Goal: Feedback & Contribution: Leave review/rating

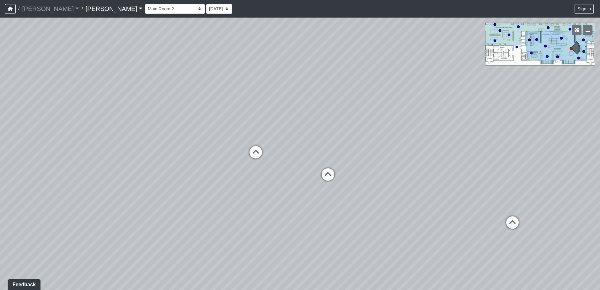
drag, startPoint x: 271, startPoint y: 147, endPoint x: 368, endPoint y: 145, distance: 97.3
click at [368, 145] on div "Loading... Craft Room Loading... Kitchenette 2 Loading... Games Loading... Entr…" at bounding box center [300, 154] width 600 height 272
drag, startPoint x: 213, startPoint y: 133, endPoint x: 391, endPoint y: 147, distance: 178.4
click at [391, 147] on div "Loading... Craft Room Loading... Kitchenette 2 Loading... Games Loading... Entr…" at bounding box center [300, 154] width 600 height 272
click at [366, 166] on icon at bounding box center [369, 166] width 19 height 19
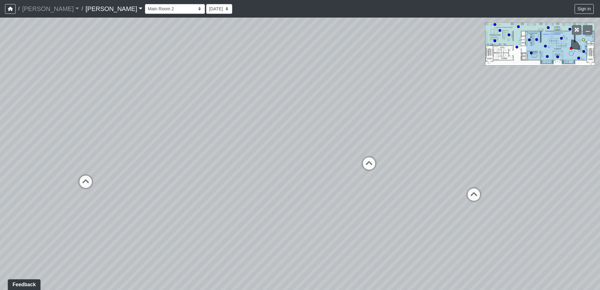
select select "hXrYkMgWkkEWRR81WvZKC3"
drag, startPoint x: 305, startPoint y: 159, endPoint x: 485, endPoint y: 160, distance: 179.9
click at [485, 160] on div "Loading... Craft Room Loading... Kitchenette 2 Loading... Games Loading... Entr…" at bounding box center [300, 154] width 600 height 272
drag, startPoint x: 345, startPoint y: 170, endPoint x: 463, endPoint y: 168, distance: 118.0
click at [466, 168] on div "Loading... Craft Room Loading... Kitchenette 2 Loading... Games Loading... Entr…" at bounding box center [300, 154] width 600 height 272
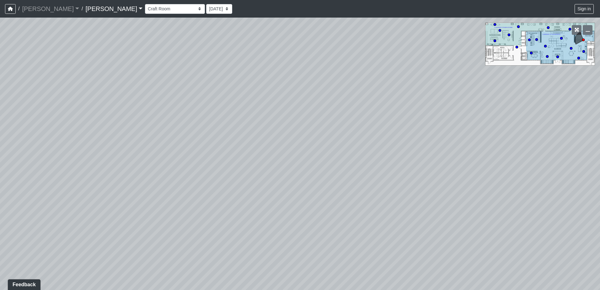
drag, startPoint x: 223, startPoint y: 175, endPoint x: 477, endPoint y: 174, distance: 254.5
click at [477, 174] on div "Loading... Craft Room Loading... Kitchenette 2 Loading... Games Loading... Entr…" at bounding box center [300, 154] width 600 height 272
click at [266, 100] on div "Loading... Craft Room Loading... Kitchenette 2 Loading... Games Loading... Entr…" at bounding box center [300, 154] width 600 height 272
drag, startPoint x: 240, startPoint y: 118, endPoint x: 222, endPoint y: 120, distance: 18.0
click at [222, 120] on div "Loading... Craft Room Loading... Kitchenette 2 Loading... Games Loading... Entr…" at bounding box center [300, 154] width 600 height 272
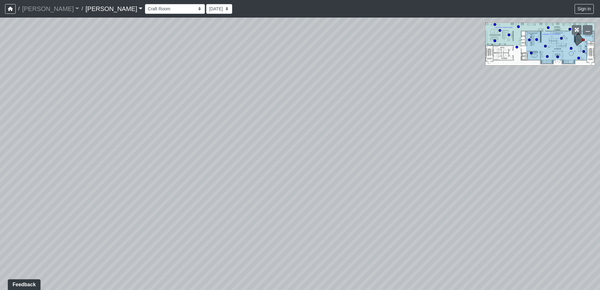
drag, startPoint x: 276, startPoint y: 128, endPoint x: 284, endPoint y: 78, distance: 50.6
click at [284, 78] on div "Loading... Craft Room Loading... Kitchenette 2 Loading... Games Loading... Entr…" at bounding box center [300, 154] width 600 height 272
drag, startPoint x: 413, startPoint y: 99, endPoint x: 311, endPoint y: 113, distance: 102.9
click at [311, 113] on div "Loading... Craft Room Loading... Kitchenette 2 Loading... Games Loading... Entr…" at bounding box center [300, 154] width 600 height 272
click at [583, 7] on button "Sign in" at bounding box center [584, 9] width 19 height 10
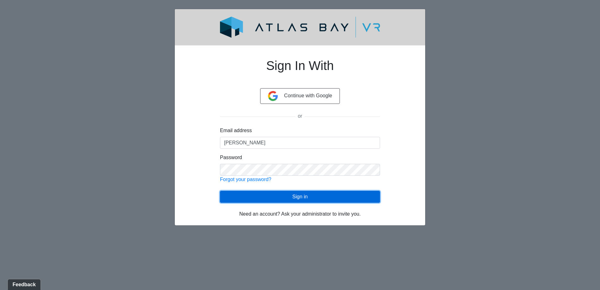
click at [303, 194] on button "Sign in" at bounding box center [300, 197] width 160 height 12
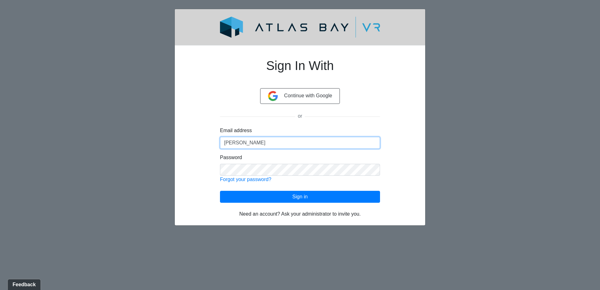
drag, startPoint x: 241, startPoint y: 143, endPoint x: 208, endPoint y: 143, distance: 33.3
click at [208, 143] on div "Sign In With Continue with Google or Email address Baeza Password Forgot your p…" at bounding box center [300, 134] width 190 height 167
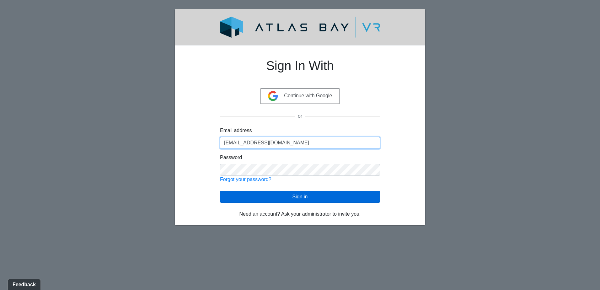
type input "[EMAIL_ADDRESS][DOMAIN_NAME]"
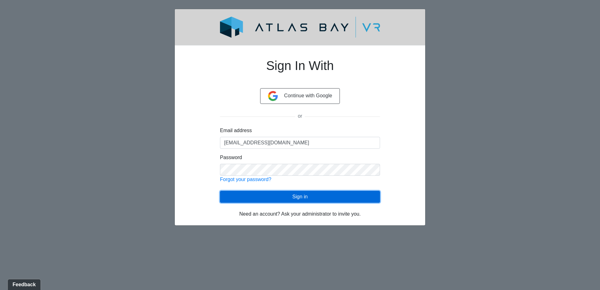
click at [305, 195] on button "Sign in" at bounding box center [300, 197] width 160 height 12
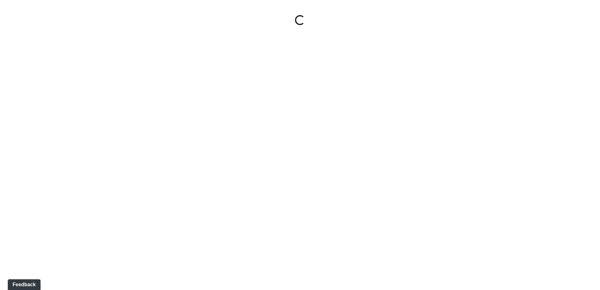
select select "hXrYkMgWkkEWRR81WvZKC3"
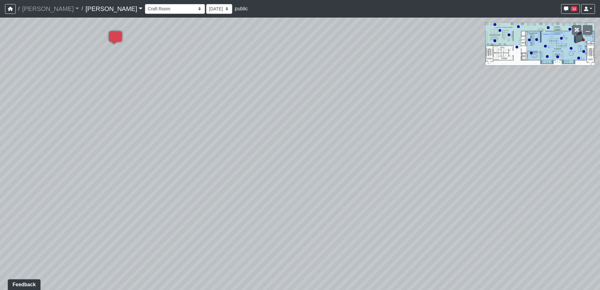
click at [240, 67] on div "Loading... Kitchenette 2 Loading... Created by [PERSON_NAME] - [DATE] - Rev: [D…" at bounding box center [300, 154] width 600 height 272
click at [270, 72] on span "Add comment" at bounding box center [261, 71] width 31 height 5
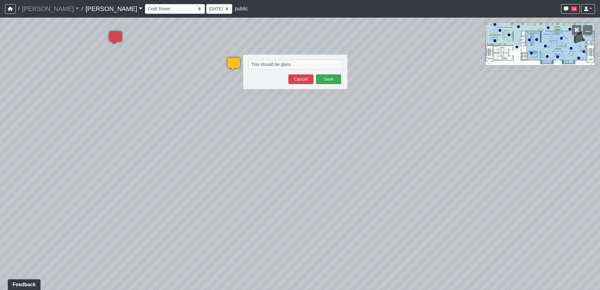
type textarea "This should be glass"
click at [333, 79] on button "Save" at bounding box center [328, 79] width 25 height 10
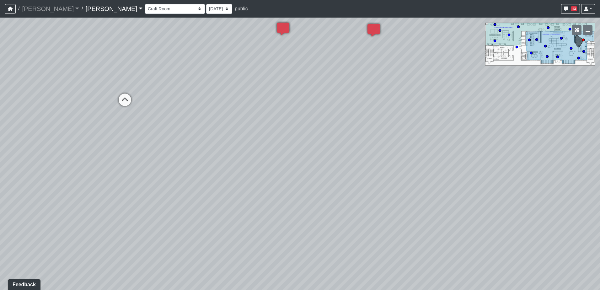
drag, startPoint x: 217, startPoint y: 179, endPoint x: 370, endPoint y: 154, distance: 155.8
click at [370, 154] on div "Loading... Kitchenette 2 Loading... Created by [PERSON_NAME] - [DATE] - Rev: [D…" at bounding box center [300, 154] width 600 height 272
drag, startPoint x: 277, startPoint y: 130, endPoint x: 343, endPoint y: 171, distance: 77.3
click at [341, 172] on div "Loading... Kitchenette 2 Loading... Created by [PERSON_NAME] - [DATE] - Rev: [D…" at bounding box center [300, 154] width 600 height 272
drag, startPoint x: 221, startPoint y: 143, endPoint x: 290, endPoint y: 150, distance: 68.8
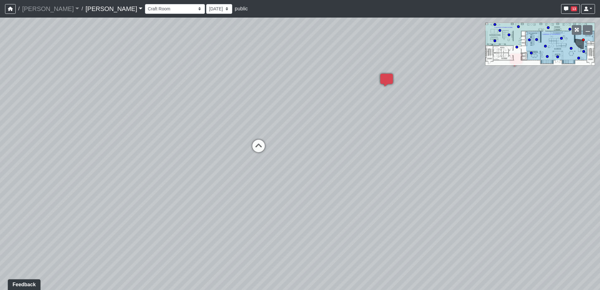
click at [302, 155] on div "Loading... Kitchenette 2 Loading... Created by [PERSON_NAME] - [DATE] - Rev: [D…" at bounding box center [300, 154] width 600 height 272
drag, startPoint x: 351, startPoint y: 149, endPoint x: 384, endPoint y: 144, distance: 34.3
click at [411, 149] on div "Loading... Kitchenette 2 Loading... Created by [PERSON_NAME] - [DATE] - Rev: [D…" at bounding box center [300, 154] width 600 height 272
drag, startPoint x: 298, startPoint y: 142, endPoint x: 393, endPoint y: 149, distance: 94.7
click at [393, 149] on div "Loading... Kitchenette 2 Loading... Created by [PERSON_NAME] - [DATE] - Rev: [D…" at bounding box center [300, 154] width 600 height 272
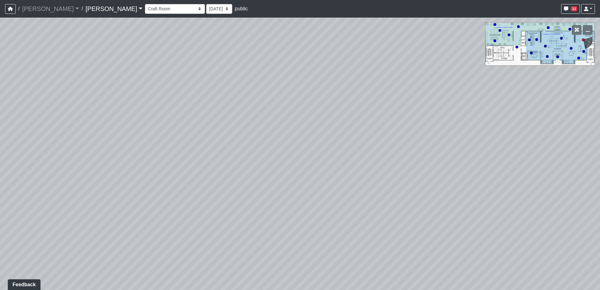
drag, startPoint x: 272, startPoint y: 141, endPoint x: 407, endPoint y: 148, distance: 134.5
click at [407, 148] on div "Loading... Kitchenette 2 Loading... Created by [PERSON_NAME] - [DATE] - Rev: [D…" at bounding box center [300, 154] width 600 height 272
drag, startPoint x: 252, startPoint y: 150, endPoint x: 467, endPoint y: 147, distance: 215.3
click at [467, 147] on div "Loading... Kitchenette 2 Loading... Created by [PERSON_NAME] - [DATE] - Rev: [D…" at bounding box center [300, 154] width 600 height 272
drag, startPoint x: 298, startPoint y: 172, endPoint x: 435, endPoint y: 158, distance: 137.3
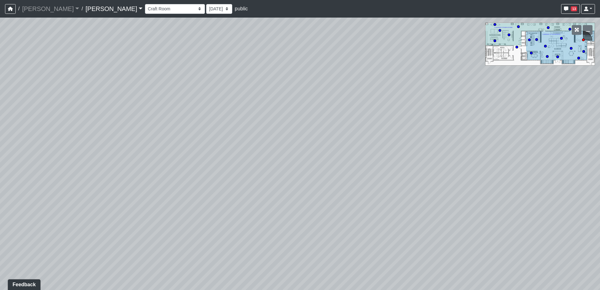
click at [435, 158] on div "Loading... Kitchenette 2 Loading... Created by [PERSON_NAME] - [DATE] - Rev: [D…" at bounding box center [300, 154] width 600 height 272
drag, startPoint x: 354, startPoint y: 156, endPoint x: 459, endPoint y: 150, distance: 105.0
click at [459, 150] on div "Loading... Kitchenette 2 Loading... Created by [PERSON_NAME] - [DATE] - Rev: [D…" at bounding box center [300, 154] width 600 height 272
drag, startPoint x: 439, startPoint y: 269, endPoint x: 352, endPoint y: 165, distance: 135.7
click at [358, 163] on div "Loading... Kitchenette 2 Loading... Created by [PERSON_NAME] - [DATE] - Rev: [D…" at bounding box center [300, 154] width 600 height 272
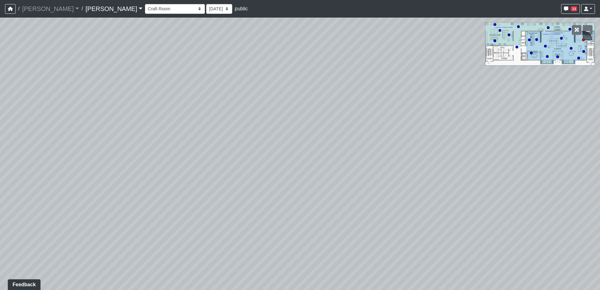
click at [330, 175] on div "Loading... Kitchenette 2 Loading... Created by [PERSON_NAME] - [DATE] - Rev: [D…" at bounding box center [300, 154] width 600 height 272
drag, startPoint x: 334, startPoint y: 179, endPoint x: 250, endPoint y: 187, distance: 84.2
click at [239, 186] on div "Loading... Kitchenette 2 Loading... Created by [PERSON_NAME] - [DATE] - Rev: [D…" at bounding box center [300, 154] width 600 height 272
drag, startPoint x: 358, startPoint y: 164, endPoint x: 320, endPoint y: 193, distance: 48.4
click at [309, 184] on div "Loading... Kitchenette 2 Loading... Created by [PERSON_NAME] - [DATE] - Rev: [D…" at bounding box center [300, 154] width 600 height 272
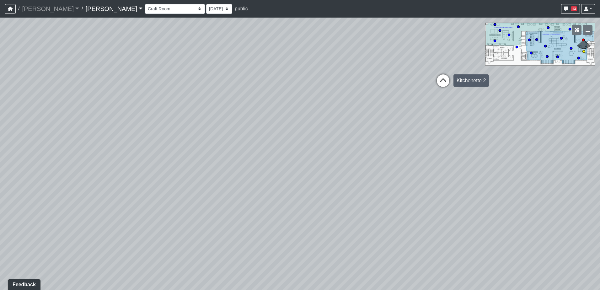
click at [442, 82] on icon at bounding box center [443, 83] width 19 height 19
drag, startPoint x: 468, startPoint y: 106, endPoint x: 149, endPoint y: 146, distance: 321.4
click at [149, 141] on div "Loading... Kitchenette 2 Loading... Created by [PERSON_NAME] - [DATE] - Rev: [D…" at bounding box center [300, 154] width 600 height 272
click at [247, 163] on icon at bounding box center [252, 165] width 19 height 19
drag, startPoint x: 296, startPoint y: 139, endPoint x: 97, endPoint y: 125, distance: 199.8
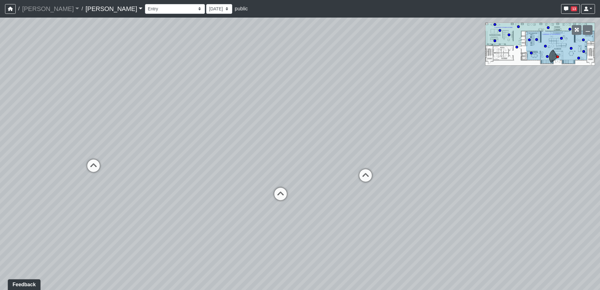
click at [103, 125] on div "Loading... Kitchenette 2 Loading... Created by [PERSON_NAME] - [DATE] - Rev: [D…" at bounding box center [300, 154] width 600 height 272
drag, startPoint x: 232, startPoint y: 131, endPoint x: 174, endPoint y: 157, distance: 63.9
click at [174, 157] on div "Loading... Kitchenette 2 Loading... Created by [PERSON_NAME] - [DATE] - Rev: [D…" at bounding box center [300, 154] width 600 height 272
drag, startPoint x: 267, startPoint y: 139, endPoint x: 235, endPoint y: 146, distance: 33.2
click at [235, 145] on div "Loading... Kitchenette 2 Loading... Created by [PERSON_NAME] - [DATE] - Rev: [D…" at bounding box center [300, 154] width 600 height 272
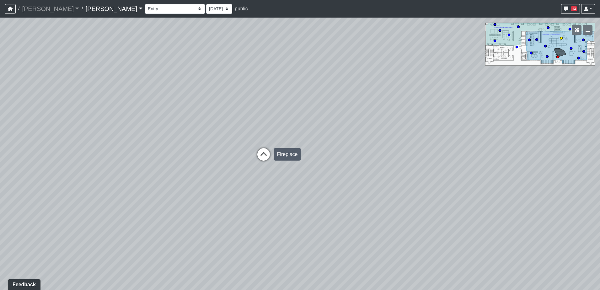
drag, startPoint x: 358, startPoint y: 174, endPoint x: 258, endPoint y: 159, distance: 101.3
click at [258, 159] on div "Loading... Kitchenette 2 Loading... Created by [PERSON_NAME] - [DATE] - Rev: [D…" at bounding box center [300, 154] width 600 height 272
drag, startPoint x: 323, startPoint y: 96, endPoint x: 341, endPoint y: 126, distance: 35.2
click at [341, 127] on div "Loading... Kitchenette 2 Loading... Created by [PERSON_NAME] - [DATE] - Rev: [D…" at bounding box center [300, 154] width 600 height 272
drag, startPoint x: 295, startPoint y: 129, endPoint x: 363, endPoint y: 114, distance: 70.1
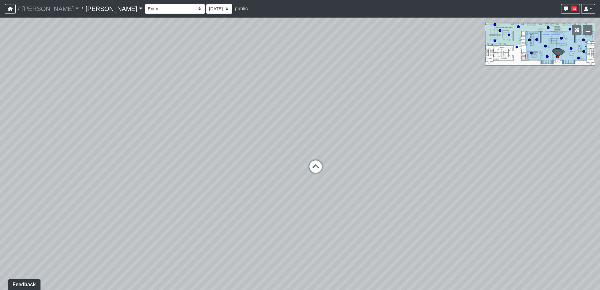
click at [363, 114] on div "Loading... Kitchenette 2 Loading... Created by [PERSON_NAME] - [DATE] - Rev: [D…" at bounding box center [300, 154] width 600 height 272
drag, startPoint x: 439, startPoint y: 144, endPoint x: 266, endPoint y: 125, distance: 174.3
click at [272, 125] on div "Loading... Kitchenette 2 Loading... Created by [PERSON_NAME] - [DATE] - Rev: [D…" at bounding box center [300, 154] width 600 height 272
drag, startPoint x: 361, startPoint y: 147, endPoint x: 346, endPoint y: 187, distance: 43.0
click at [346, 187] on div "Loading... Kitchenette 2 Loading... Created by [PERSON_NAME] - [DATE] - Rev: [D…" at bounding box center [300, 154] width 600 height 272
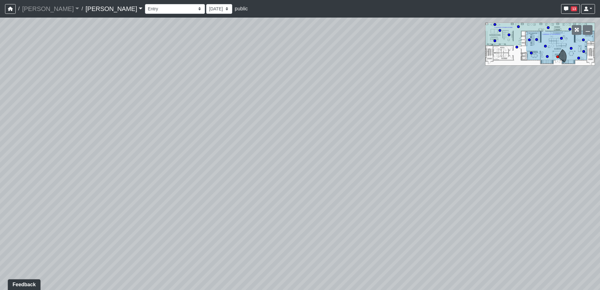
drag, startPoint x: 319, startPoint y: 115, endPoint x: 330, endPoint y: 155, distance: 41.5
click at [328, 153] on div "Loading... Kitchenette 2 Loading... Created by [PERSON_NAME] - [DATE] - Rev: [D…" at bounding box center [300, 154] width 600 height 272
drag, startPoint x: 314, startPoint y: 101, endPoint x: 338, endPoint y: 165, distance: 68.3
click at [338, 165] on div "Loading... Kitchenette 2 Loading... Created by [PERSON_NAME] - [DATE] - Rev: [D…" at bounding box center [300, 154] width 600 height 272
drag, startPoint x: 293, startPoint y: 114, endPoint x: 487, endPoint y: 126, distance: 194.4
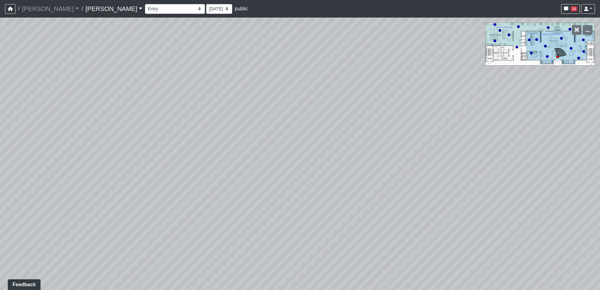
click at [493, 131] on div "Loading... Kitchenette 2 Loading... Created by [PERSON_NAME] - [DATE] - Rev: [D…" at bounding box center [300, 154] width 600 height 272
drag, startPoint x: 251, startPoint y: 159, endPoint x: 323, endPoint y: 83, distance: 104.8
click at [316, 94] on div "Loading... Kitchenette 2 Loading... Created by [PERSON_NAME] - [DATE] - Rev: [D…" at bounding box center [300, 154] width 600 height 272
drag, startPoint x: 308, startPoint y: 102, endPoint x: 311, endPoint y: 95, distance: 7.2
click at [311, 95] on div "Loading... Kitchenette 2 Loading... Created by [PERSON_NAME] - [DATE] - Rev: [D…" at bounding box center [300, 154] width 600 height 272
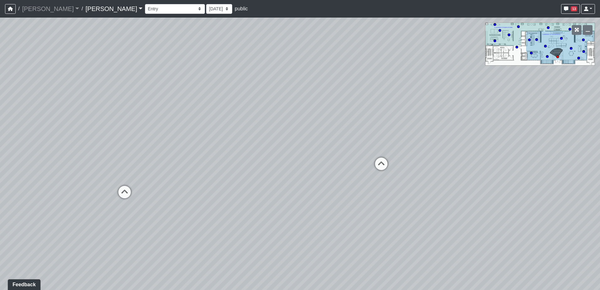
drag, startPoint x: 314, startPoint y: 104, endPoint x: 344, endPoint y: 92, distance: 32.9
click at [344, 92] on div "Loading... Kitchenette 2 Loading... Created by [PERSON_NAME] - [DATE] - Rev: [D…" at bounding box center [300, 154] width 600 height 272
drag, startPoint x: 234, startPoint y: 141, endPoint x: 339, endPoint y: 127, distance: 105.5
click at [339, 127] on div "Loading... Kitchenette 2 Loading... Created by [PERSON_NAME] - [DATE] - Rev: [D…" at bounding box center [300, 154] width 600 height 272
drag, startPoint x: 287, startPoint y: 149, endPoint x: 263, endPoint y: 153, distance: 23.5
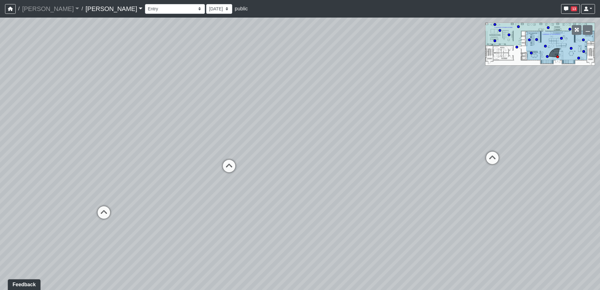
click at [273, 152] on div "Loading... Kitchenette 2 Loading... Created by [PERSON_NAME] - [DATE] - Rev: [D…" at bounding box center [300, 154] width 600 height 272
click at [349, 146] on icon at bounding box center [351, 153] width 19 height 19
drag, startPoint x: 333, startPoint y: 142, endPoint x: 191, endPoint y: 142, distance: 142.2
click at [194, 142] on div "Loading... Kitchenette 2 Loading... Created by [PERSON_NAME] - [DATE] - Rev: [D…" at bounding box center [300, 154] width 600 height 272
drag
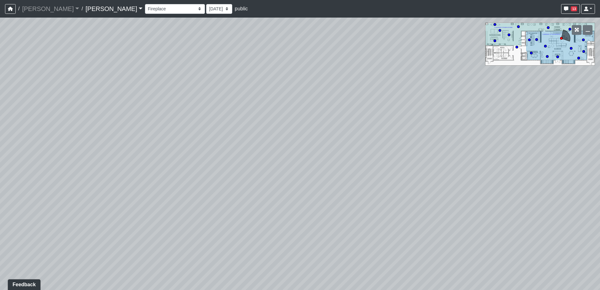
click at [220, 156] on div "Loading... Kitchenette 2 Loading... Created by [PERSON_NAME] - [DATE] - Rev: [D…" at bounding box center [300, 154] width 600 height 272
click at [301, 151] on div "Loading... Kitchenette 2 Loading... Created by [PERSON_NAME] - [DATE] - Rev: [D…" at bounding box center [300, 154] width 600 height 272
click at [360, 143] on div "Loading... Kitchenette 2 Loading... Created by [PERSON_NAME] - [DATE] - Rev: [D…" at bounding box center [300, 154] width 600 height 272
click at [330, 162] on div "Loading... Kitchenette 2 Loading... Created by [PERSON_NAME] - [DATE] - Rev: [D…" at bounding box center [300, 154] width 600 height 272
click at [343, 143] on div "Loading... Kitchenette 2 Loading... Created by [PERSON_NAME] - [DATE] - Rev: [D…" at bounding box center [300, 154] width 600 height 272
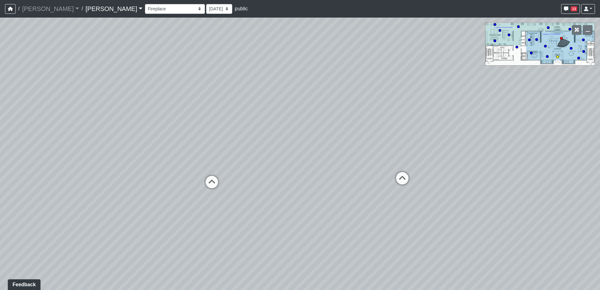
click at [405, 180] on icon at bounding box center [402, 181] width 19 height 19
click at [274, 104] on div "Loading... Kitchenette 2 Loading... Created by [PERSON_NAME] - [DATE] - Rev: [D…" at bounding box center [300, 154] width 600 height 272
click at [275, 86] on div "Loading... Kitchenette 2 Loading... Created by [PERSON_NAME] - [DATE] - Rev: [D…" at bounding box center [300, 154] width 600 height 272
click at [237, 99] on div "Loading... Kitchenette 2 Loading... Created by [PERSON_NAME] - [DATE] - Rev: [D…" at bounding box center [300, 154] width 600 height 272
click at [279, 176] on div "Loading... Kitchenette 2 Loading... Created by [PERSON_NAME] - [DATE] - Rev: [D…" at bounding box center [300, 154] width 600 height 272
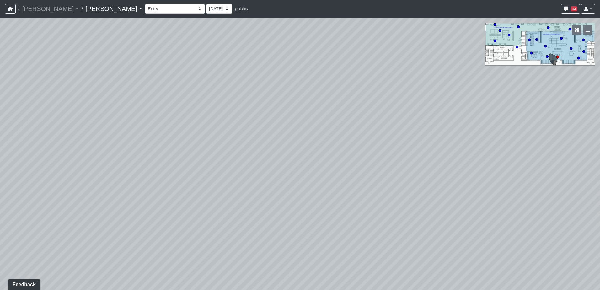
click at [249, 169] on div "Loading... Kitchenette 2 Loading... Created by [PERSON_NAME] - [DATE] - Rev: [D…" at bounding box center [300, 154] width 600 height 272
click at [190, 179] on div "Loading... Kitchenette 2 Loading... Created by [PERSON_NAME] - [DATE] - Rev: [D…" at bounding box center [300, 154] width 600 height 272
click at [296, 168] on icon at bounding box center [299, 174] width 19 height 19
click at [279, 159] on div "Loading... Kitchenette 2 Loading... Created by [PERSON_NAME] - [DATE] - Rev: [D…" at bounding box center [300, 154] width 600 height 272
click at [264, 190] on icon at bounding box center [264, 196] width 19 height 19
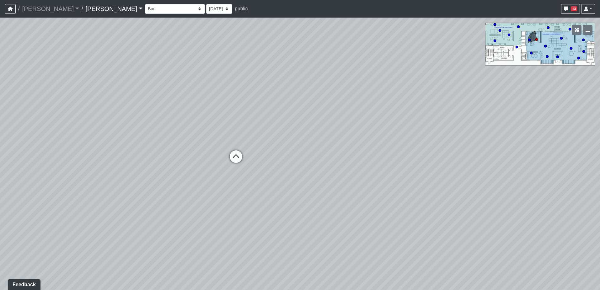
click at [110, 118] on div "Loading... Kitchenette 2 Loading... Created by [PERSON_NAME] - [DATE] - Rev: [D…" at bounding box center [300, 154] width 600 height 272
click at [107, 148] on div "Loading... Kitchenette 2 Loading... Created by [PERSON_NAME] - [DATE] - Rev: [D…" at bounding box center [300, 154] width 600 height 272
click at [277, 190] on div "Loading... Kitchenette 2 Loading... Created by [PERSON_NAME] - [DATE] - Rev: [D…" at bounding box center [300, 154] width 600 height 272
click at [181, 179] on div "Loading... Kitchenette 2 Loading... Created by [PERSON_NAME] - [DATE] - Rev: [D…" at bounding box center [300, 154] width 600 height 272
click at [244, 172] on div "Loading... Kitchenette 2 Loading... Created by [PERSON_NAME] - [DATE] - Rev: [D…" at bounding box center [300, 154] width 600 height 272
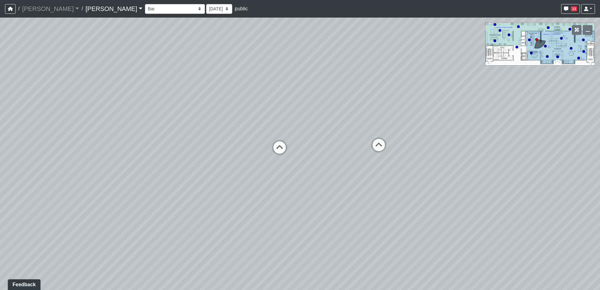
click at [196, 160] on div "Loading... Kitchenette 2 Loading... Created by [PERSON_NAME] - [DATE] - Rev: [D…" at bounding box center [300, 154] width 600 height 272
click at [202, 138] on div "Loading... Kitchenette 2 Loading... Created by [PERSON_NAME] - [DATE] - Rev: [D…" at bounding box center [300, 154] width 600 height 272
click at [231, 132] on div "Loading... Kitchenette 2 Loading... Created by [PERSON_NAME] - [DATE] - Rev: [D…" at bounding box center [300, 154] width 600 height 272
click at [90, 129] on div "Loading... Kitchenette 2 Loading... Created by [PERSON_NAME] - [DATE] - Rev: [D…" at bounding box center [300, 154] width 600 height 272
click at [127, 113] on div "Loading... Kitchenette 2 Loading... Created by [PERSON_NAME] - [DATE] - Rev: [D…" at bounding box center [300, 154] width 600 height 272
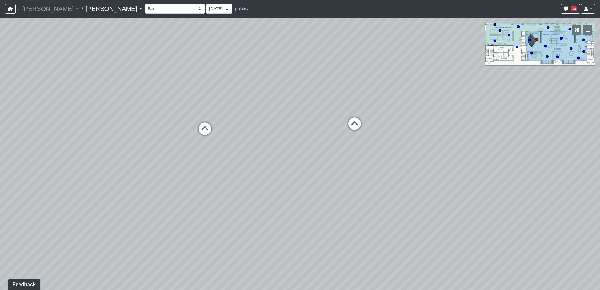
click at [196, 154] on div "Loading... Kitchenette 2 Loading... Created by [PERSON_NAME] - [DATE] - Rev: [D…" at bounding box center [300, 154] width 600 height 272
click at [350, 117] on div "Loading... Kitchenette 2 Loading... Created by [PERSON_NAME] - [DATE] - Rev: [D…" at bounding box center [300, 154] width 600 height 272
click at [152, 11] on select "Entry Kitchenette Lounge Pool Table Seating 1 Seating 2 Seating 3 Seating 4 Ban…" at bounding box center [175, 9] width 60 height 10
click at [145, 4] on select "Entry Kitchenette Lounge Pool Table Seating 1 Seating 2 Seating 3 Seating 4 Ban…" at bounding box center [175, 9] width 60 height 10
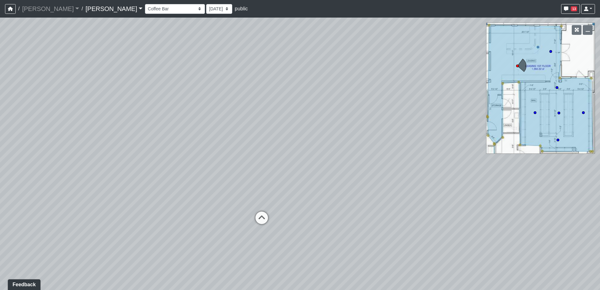
click at [252, 161] on div "Loading... Kitchenette 2 Loading... Created by [PERSON_NAME] - [DATE] - Rev: [D…" at bounding box center [300, 154] width 600 height 272
click at [234, 229] on icon at bounding box center [239, 232] width 19 height 19
click at [111, 140] on div "Loading... Kitchenette 2 Loading... Created by [PERSON_NAME] - [DATE] - Rev: [D…" at bounding box center [300, 154] width 600 height 272
click at [94, 130] on div "Loading... Kitchenette 2 Loading... Created by [PERSON_NAME] - [DATE] - Rev: [D…" at bounding box center [300, 154] width 600 height 272
click at [148, 160] on div "Loading... Kitchenette 2 Loading... Created by [PERSON_NAME] - [DATE] - Rev: [D…" at bounding box center [300, 154] width 600 height 272
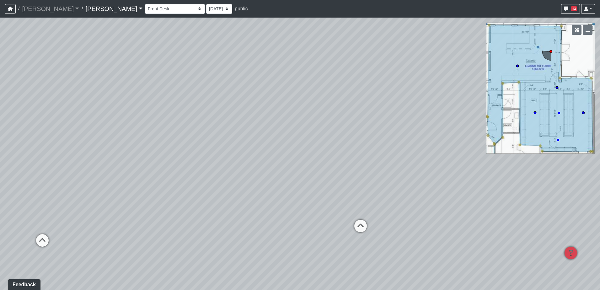
click at [200, 180] on div "Loading... Kitchenette 2 Loading... Created by [PERSON_NAME] - [DATE] - Rev: [D…" at bounding box center [300, 154] width 600 height 272
click at [188, 176] on div "Loading... Kitchenette 2 Loading... Created by [PERSON_NAME] - [DATE] - Rev: [D…" at bounding box center [300, 154] width 600 height 272
click at [228, 201] on div "Loading... Kitchenette 2 Loading... Created by [PERSON_NAME] - [DATE] - Rev: [D…" at bounding box center [300, 154] width 600 height 272
click at [266, 212] on div "Loading... Kitchenette 2 Loading... Created by [PERSON_NAME] - [DATE] - Rev: [D…" at bounding box center [300, 154] width 600 height 272
click at [287, 152] on div "Loading... Kitchenette 2 Loading... Created by [PERSON_NAME] - [DATE] - Rev: [D…" at bounding box center [300, 154] width 600 height 272
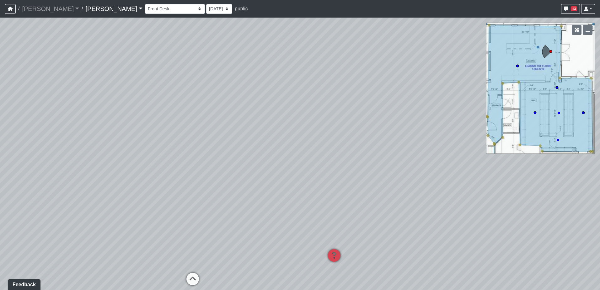
click at [319, 180] on div "Loading... Kitchenette 2 Loading... Created by [PERSON_NAME] - [DATE] - Rev: [D…" at bounding box center [300, 154] width 600 height 272
click at [217, 152] on div "Loading... Kitchenette 2 Loading... Created by [PERSON_NAME] - [DATE] - Rev: [D…" at bounding box center [300, 154] width 600 height 272
click at [338, 120] on div "Loading... Kitchenette 2 Loading... Created by [PERSON_NAME] - [DATE] - Rev: [D…" at bounding box center [300, 154] width 600 height 272
click at [274, 159] on div "Loading... Kitchenette 2 Loading... Created by [PERSON_NAME] - [DATE] - Rev: [D…" at bounding box center [300, 154] width 600 height 272
click at [309, 199] on div "Loading... Kitchenette 2 Loading... Created by [PERSON_NAME] - [DATE] - Rev: [D…" at bounding box center [300, 154] width 600 height 272
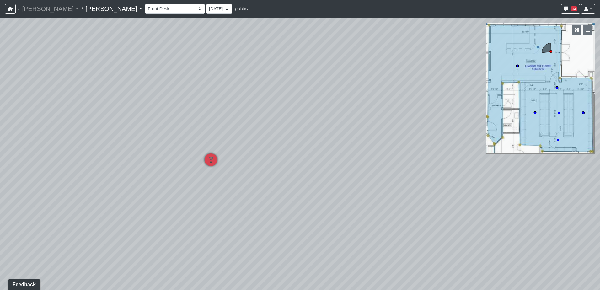
click at [423, 246] on div "Loading... Kitchenette 2 Loading... Created by [PERSON_NAME] - [DATE] - Rev: [D…" at bounding box center [300, 154] width 600 height 272
click at [396, 193] on div "Loading... Kitchenette 2 Loading... Created by [PERSON_NAME] - [DATE] - Rev: [D…" at bounding box center [300, 154] width 600 height 272
click at [325, 167] on div "Loading... Kitchenette 2 Loading... Created by [PERSON_NAME] - [DATE] - Rev: [D…" at bounding box center [300, 154] width 600 height 272
click at [329, 154] on div "Loading... Kitchenette 2 Loading... Created by [PERSON_NAME] - [DATE] - Rev: [D…" at bounding box center [300, 154] width 600 height 272
click at [237, 163] on div "Loading... Kitchenette 2 Loading... Created by [PERSON_NAME] - [DATE] - Rev: [D…" at bounding box center [300, 154] width 600 height 272
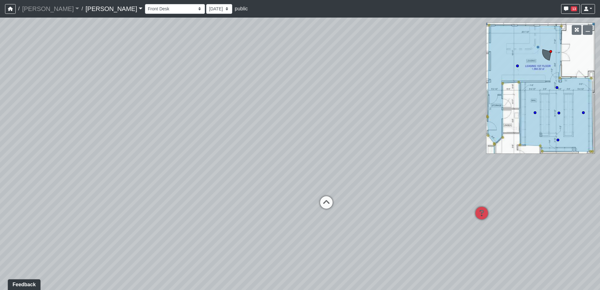
click at [328, 157] on div "Loading... Kitchenette 2 Loading... Created by [PERSON_NAME] - [DATE] - Rev: [D…" at bounding box center [300, 154] width 600 height 272
click at [172, 179] on icon at bounding box center [172, 182] width 19 height 19
click at [350, 137] on div "Loading... Kitchenette 2 Loading... Created by [PERSON_NAME] - [DATE] - Rev: [D…" at bounding box center [300, 154] width 600 height 272
click at [310, 127] on div "Loading... Kitchenette 2 Loading... Created by [PERSON_NAME] - [DATE] - Rev: [D…" at bounding box center [300, 154] width 600 height 272
click at [335, 142] on div "Loading... Kitchenette 2 Loading... Created by [PERSON_NAME] - [DATE] - Rev: [D…" at bounding box center [300, 154] width 600 height 272
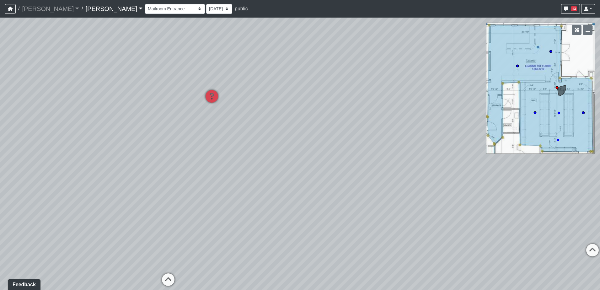
click at [225, 140] on div "Loading... Kitchenette 2 Loading... Created by [PERSON_NAME] - [DATE] - Rev: [D…" at bounding box center [300, 154] width 600 height 272
click at [262, 165] on div "Loading... Kitchenette 2 Loading... Created by [PERSON_NAME] - [DATE] - Rev: [D…" at bounding box center [300, 154] width 600 height 272
click at [215, 141] on div "Loading... Kitchenette 2 Loading... Created by [PERSON_NAME] - [DATE] - Rev: [D…" at bounding box center [300, 154] width 600 height 272
drag, startPoint x: 202, startPoint y: 137, endPoint x: 150, endPoint y: 130, distance: 51.6
click at [150, 130] on div "Loading... Kitchenette 2 Loading... Created by [PERSON_NAME] - [DATE] - Rev: [D…" at bounding box center [300, 154] width 600 height 272
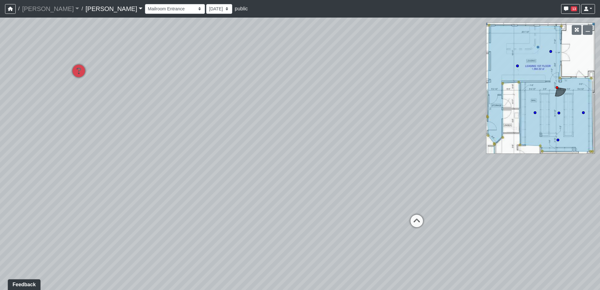
drag, startPoint x: 246, startPoint y: 129, endPoint x: 235, endPoint y: 129, distance: 11.3
click at [235, 129] on div "Loading... Kitchenette 2 Loading... Created by [PERSON_NAME] - [DATE] - Rev: [D…" at bounding box center [300, 154] width 600 height 272
drag, startPoint x: 209, startPoint y: 108, endPoint x: 173, endPoint y: 121, distance: 39.2
click at [164, 114] on div "Loading... Kitchenette 2 Loading... Created by [PERSON_NAME] - [DATE] - Rev: [D…" at bounding box center [300, 154] width 600 height 272
click at [214, 126] on div "Loading... Kitchenette 2 Loading... Created by [PERSON_NAME] - [DATE] - Rev: [D…" at bounding box center [300, 154] width 600 height 272
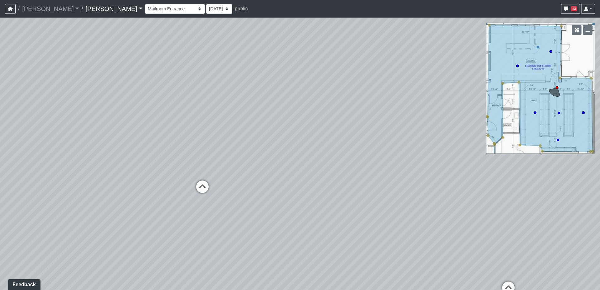
click at [125, 112] on div "Loading... Kitchenette 2 Loading... Created by [PERSON_NAME] - [DATE] - Rev: [D…" at bounding box center [300, 154] width 600 height 272
click at [158, 108] on div "Loading... Kitchenette 2 Loading... Created by [PERSON_NAME] - [DATE] - Rev: [D…" at bounding box center [300, 154] width 600 height 272
click at [361, 154] on div "Loading... Kitchenette 2 Loading... Created by [PERSON_NAME] - [DATE] - Rev: [D…" at bounding box center [300, 154] width 600 height 272
click at [99, 169] on div "Loading... Kitchenette 2 Loading... Created by [PERSON_NAME] - [DATE] - Rev: [D…" at bounding box center [300, 154] width 600 height 272
click at [244, 156] on div "Loading... Kitchenette 2 Loading... Created by [PERSON_NAME] - [DATE] - Rev: [D…" at bounding box center [300, 154] width 600 height 272
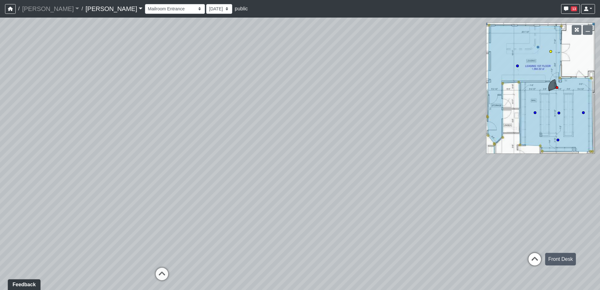
click at [539, 257] on icon at bounding box center [534, 262] width 19 height 19
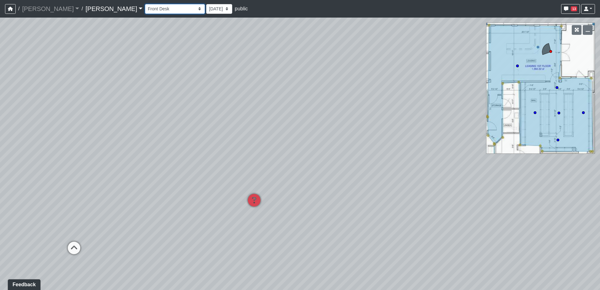
click at [152, 9] on select "Entry Kitchenette Lounge Pool Table Seating 1 Seating 2 Seating 3 Seating 4 Ban…" at bounding box center [175, 9] width 60 height 10
click at [145, 4] on select "Entry Kitchenette Lounge Pool Table Seating 1 Seating 2 Seating 3 Seating 4 Ban…" at bounding box center [175, 9] width 60 height 10
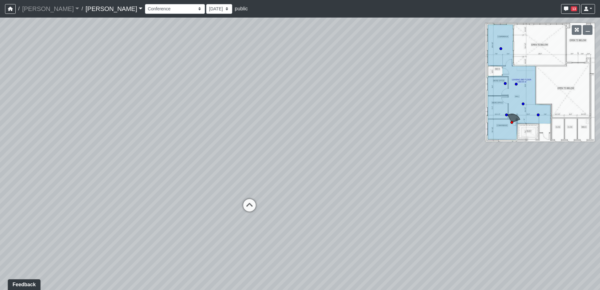
drag, startPoint x: 336, startPoint y: 182, endPoint x: 266, endPoint y: 171, distance: 70.5
click at [266, 171] on div "Loading... Kitchenette 2 Loading... Created by [PERSON_NAME] - [DATE] - Rev: [D…" at bounding box center [300, 154] width 600 height 272
click at [252, 204] on icon at bounding box center [248, 208] width 19 height 19
drag, startPoint x: 302, startPoint y: 175, endPoint x: 242, endPoint y: 164, distance: 61.2
click at [242, 164] on div "Loading... Kitchenette 2 Loading... Created by [PERSON_NAME] - [DATE] - Rev: [D…" at bounding box center [300, 154] width 600 height 272
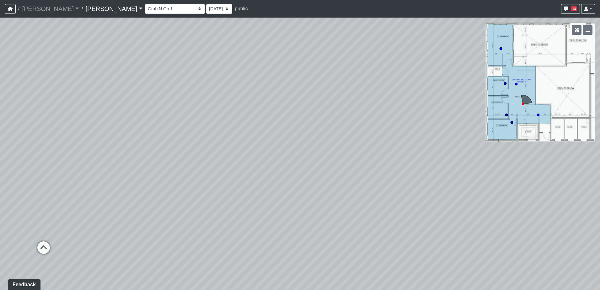
drag, startPoint x: 240, startPoint y: 139, endPoint x: 145, endPoint y: 137, distance: 94.5
click at [145, 137] on div "Loading... Kitchenette 2 Loading... Created by [PERSON_NAME] - [DATE] - Rev: [D…" at bounding box center [300, 154] width 600 height 272
drag, startPoint x: 288, startPoint y: 144, endPoint x: 132, endPoint y: 138, distance: 155.5
click at [132, 138] on div "Loading... Kitchenette 2 Loading... Created by [PERSON_NAME] - [DATE] - Rev: [D…" at bounding box center [300, 154] width 600 height 272
drag, startPoint x: 251, startPoint y: 138, endPoint x: 247, endPoint y: 140, distance: 4.4
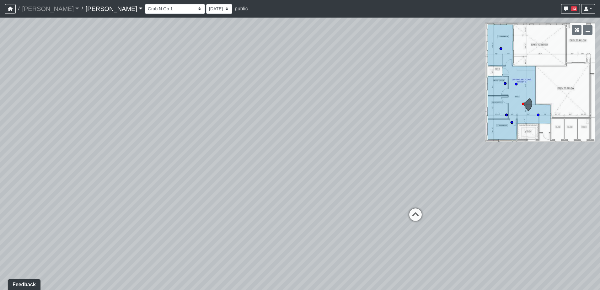
click at [248, 139] on div "Loading... Kitchenette 2 Loading... Created by [PERSON_NAME] - [DATE] - Rev: [D…" at bounding box center [300, 154] width 600 height 272
drag, startPoint x: 335, startPoint y: 182, endPoint x: 323, endPoint y: 186, distance: 12.9
click at [321, 184] on div "Loading... Kitchenette 2 Loading... Created by [PERSON_NAME] - [DATE] - Rev: [D…" at bounding box center [300, 154] width 600 height 272
drag, startPoint x: 346, startPoint y: 203, endPoint x: 351, endPoint y: 181, distance: 22.4
click at [346, 202] on icon at bounding box center [345, 205] width 19 height 19
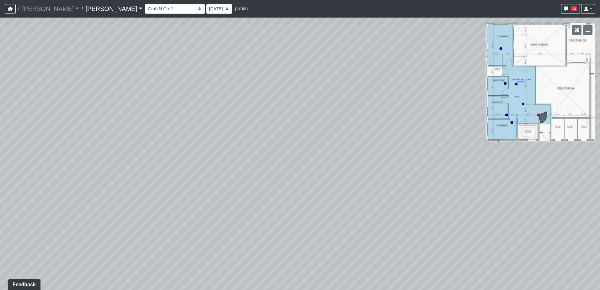
drag, startPoint x: 347, startPoint y: 157, endPoint x: 542, endPoint y: 160, distance: 195.3
click at [540, 160] on div "Loading... Kitchenette 2 Loading... Created by [PERSON_NAME] - [DATE] - Rev: [D…" at bounding box center [300, 154] width 600 height 272
click at [556, 186] on div "Loading... Kitchenette 2 Loading... Created by [PERSON_NAME] - [DATE] - Rev: [D…" at bounding box center [300, 154] width 600 height 272
drag, startPoint x: 338, startPoint y: 236, endPoint x: 337, endPoint y: 125, distance: 111.7
click at [337, 125] on div "Loading... Kitchenette 2 Loading... Created by [PERSON_NAME] - [DATE] - Rev: [D…" at bounding box center [300, 154] width 600 height 272
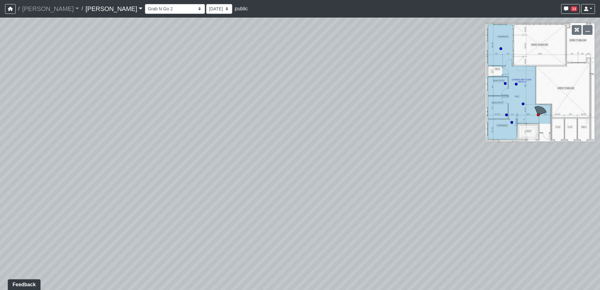
drag, startPoint x: 382, startPoint y: 119, endPoint x: 285, endPoint y: 227, distance: 145.6
click at [285, 227] on div "Loading... Kitchenette 2 Loading... Created by [PERSON_NAME] - [DATE] - Rev: [D…" at bounding box center [300, 154] width 600 height 272
drag, startPoint x: 83, startPoint y: 185, endPoint x: 443, endPoint y: 201, distance: 361.3
click at [443, 201] on div "Loading... Kitchenette 2 Loading... Created by [PERSON_NAME] - [DATE] - Rev: [D…" at bounding box center [300, 154] width 600 height 272
click at [293, 206] on icon at bounding box center [293, 209] width 19 height 19
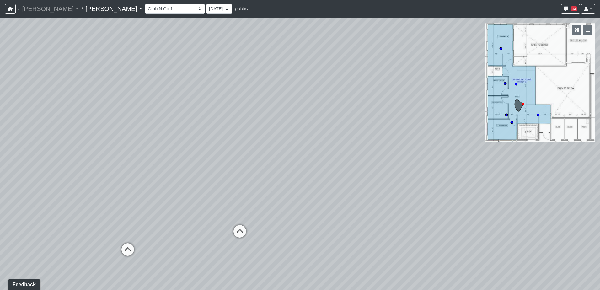
drag, startPoint x: 266, startPoint y: 180, endPoint x: 518, endPoint y: 174, distance: 251.2
click at [515, 174] on div "Loading... Kitchenette 2 Loading... Created by [PERSON_NAME] - [DATE] - Rev: [D…" at bounding box center [300, 154] width 600 height 272
drag, startPoint x: 258, startPoint y: 184, endPoint x: 342, endPoint y: 185, distance: 84.4
click at [341, 186] on div "Loading... Kitchenette 2 Loading... Created by [PERSON_NAME] - [DATE] - Rev: [D…" at bounding box center [300, 154] width 600 height 272
click at [357, 241] on icon at bounding box center [358, 244] width 19 height 19
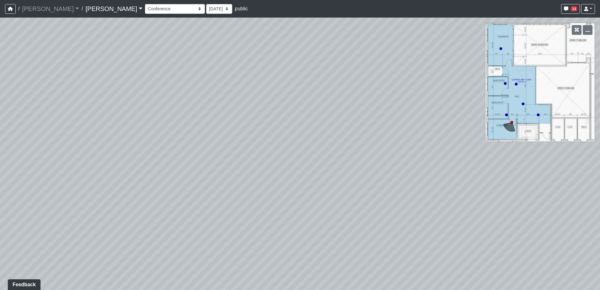
drag, startPoint x: 376, startPoint y: 239, endPoint x: 296, endPoint y: 153, distance: 117.5
click at [296, 153] on div "Loading... Kitchenette 2 Loading... Created by [PERSON_NAME] - [DATE] - Rev: [D…" at bounding box center [300, 154] width 600 height 272
drag, startPoint x: 352, startPoint y: 164, endPoint x: 257, endPoint y: 169, distance: 95.3
click at [258, 168] on div "Loading... Kitchenette 2 Loading... Created by [PERSON_NAME] - [DATE] - Rev: [D…" at bounding box center [300, 154] width 600 height 272
drag, startPoint x: 335, startPoint y: 157, endPoint x: 223, endPoint y: 168, distance: 112.9
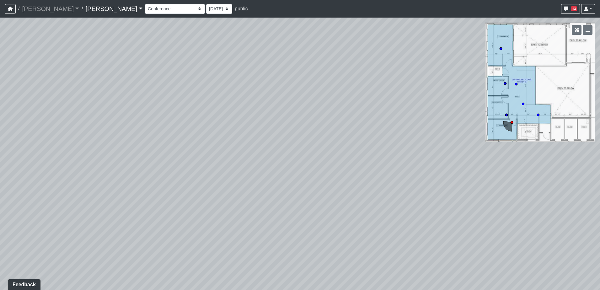
click at [222, 163] on div "Loading... Kitchenette 2 Loading... Created by [PERSON_NAME] - [DATE] - Rev: [D…" at bounding box center [300, 154] width 600 height 272
drag, startPoint x: 272, startPoint y: 153, endPoint x: 179, endPoint y: 146, distance: 93.5
click at [169, 141] on div "Loading... Kitchenette 2 Loading... Created by [PERSON_NAME] - [DATE] - Rev: [D…" at bounding box center [300, 154] width 600 height 272
drag, startPoint x: 346, startPoint y: 160, endPoint x: 300, endPoint y: 172, distance: 46.7
click at [301, 169] on div "Loading... Kitchenette 2 Loading... Created by [PERSON_NAME] - [DATE] - Rev: [D…" at bounding box center [300, 154] width 600 height 272
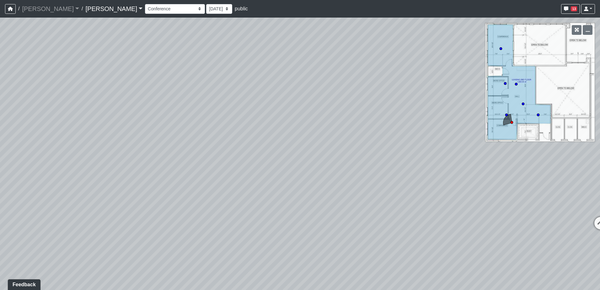
click at [366, 158] on div "Loading... Kitchenette 2 Loading... Created by [PERSON_NAME] - [DATE] - Rev: [D…" at bounding box center [300, 154] width 600 height 272
drag, startPoint x: 462, startPoint y: 215, endPoint x: 319, endPoint y: 193, distance: 144.8
click at [298, 189] on div "Loading... Kitchenette 2 Loading... Created by [PERSON_NAME] - [DATE] - Rev: [D…" at bounding box center [300, 154] width 600 height 272
click at [365, 158] on icon at bounding box center [365, 162] width 19 height 19
click at [301, 172] on div "Loading... Kitchenette 2 Loading... Created by [PERSON_NAME] - [DATE] - Rev: [D…" at bounding box center [300, 154] width 600 height 272
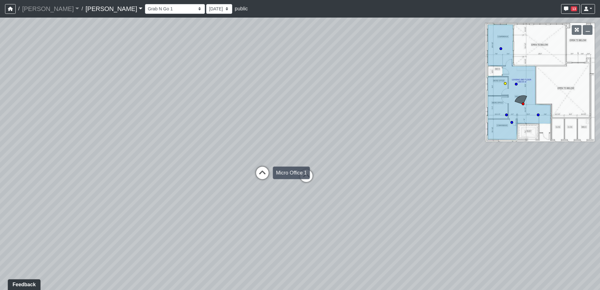
click at [266, 173] on icon at bounding box center [262, 176] width 19 height 19
drag, startPoint x: 313, startPoint y: 165, endPoint x: 466, endPoint y: 165, distance: 153.2
click at [463, 165] on div "Loading... Kitchenette 2 Loading... Created by [PERSON_NAME] - [DATE] - Rev: [D…" at bounding box center [300, 154] width 600 height 272
click at [325, 173] on div "Loading... Kitchenette 2 Loading... Created by [PERSON_NAME] - [DATE] - Rev: [D…" at bounding box center [300, 154] width 600 height 272
click at [398, 159] on div "Loading... Kitchenette 2 Loading... Created by [PERSON_NAME] - [DATE] - Rev: [D…" at bounding box center [300, 154] width 600 height 272
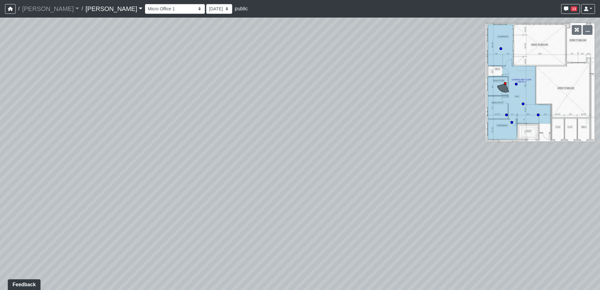
click at [414, 126] on div "Loading... Kitchenette 2 Loading... Created by [PERSON_NAME] - [DATE] - Rev: [D…" at bounding box center [300, 154] width 600 height 272
click at [406, 164] on div "Loading... Kitchenette 2 Loading... Created by [PERSON_NAME] - [DATE] - Rev: [D…" at bounding box center [300, 154] width 600 height 272
click at [302, 200] on div "Loading... Kitchenette 2 Loading... Created by [PERSON_NAME] - [DATE] - Rev: [D…" at bounding box center [300, 154] width 600 height 272
click at [308, 214] on icon at bounding box center [309, 216] width 19 height 19
click at [438, 197] on div "Loading... Kitchenette 2 Loading... Created by [PERSON_NAME] - [DATE] - Rev: [D…" at bounding box center [300, 154] width 600 height 272
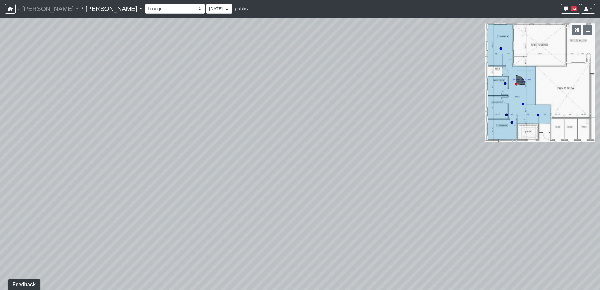
click at [379, 180] on div "Loading... Kitchenette 2 Loading... Created by [PERSON_NAME] - [DATE] - Rev: [D…" at bounding box center [300, 154] width 600 height 272
click at [294, 185] on icon at bounding box center [290, 188] width 19 height 19
click at [282, 209] on div "Loading... Kitchenette 2 Loading... Created by [PERSON_NAME] - [DATE] - Rev: [D…" at bounding box center [300, 154] width 600 height 272
click at [417, 187] on div "Loading... Kitchenette 2 Loading... Created by [PERSON_NAME] - [DATE] - Rev: [D…" at bounding box center [300, 154] width 600 height 272
click at [485, 204] on div "Loading... Kitchenette 2 Loading... Created by [PERSON_NAME] - [DATE] - Rev: [D…" at bounding box center [300, 154] width 600 height 272
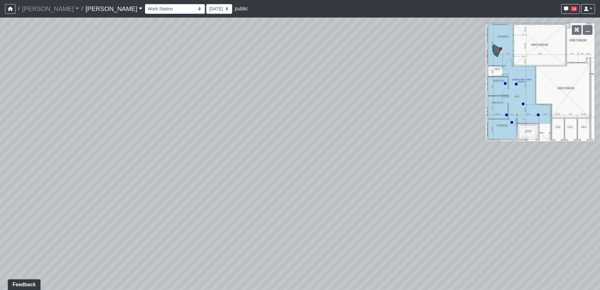
click at [377, 229] on div "Loading... Kitchenette 2 Loading... Created by [PERSON_NAME] - [DATE] - Rev: [D…" at bounding box center [300, 154] width 600 height 272
click at [394, 211] on div "Loading... Kitchenette 2 Loading... Created by [PERSON_NAME] - [DATE] - Rev: [D…" at bounding box center [300, 154] width 600 height 272
click at [463, 201] on div "Loading... Kitchenette 2 Loading... Created by [PERSON_NAME] - [DATE] - Rev: [D…" at bounding box center [300, 154] width 600 height 272
click at [307, 207] on div "Loading... Kitchenette 2 Loading... Created by [PERSON_NAME] - [DATE] - Rev: [D…" at bounding box center [300, 154] width 600 height 272
click at [154, 12] on select "Entry Kitchenette Lounge Pool Table Seating 1 Seating 2 Seating 3 Seating 4 Ban…" at bounding box center [175, 9] width 60 height 10
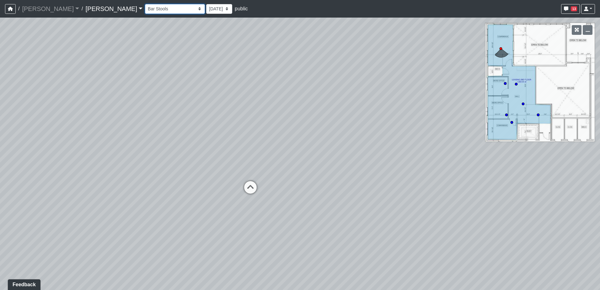
click at [145, 4] on select "Entry Kitchenette Lounge Pool Table Seating 1 Seating 2 Seating 3 Seating 4 Ban…" at bounding box center [175, 9] width 60 height 10
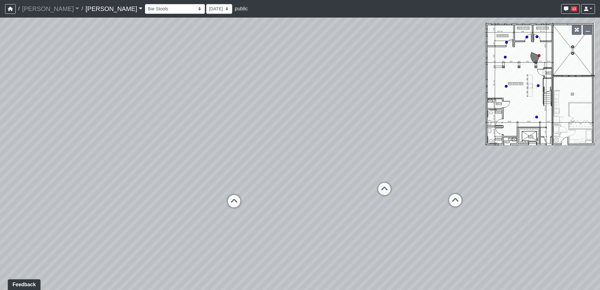
drag, startPoint x: 256, startPoint y: 153, endPoint x: 359, endPoint y: 156, distance: 103.0
click at [349, 158] on div "Loading... Kitchenette 2 Loading... Created by [PERSON_NAME] - [DATE] - Rev: [D…" at bounding box center [300, 154] width 600 height 272
click at [131, 204] on icon at bounding box center [132, 204] width 19 height 19
drag, startPoint x: 142, startPoint y: 171, endPoint x: 223, endPoint y: 179, distance: 82.0
click at [223, 179] on div "Loading... Kitchenette 2 Loading... Created by [PERSON_NAME] - [DATE] - Rev: [D…" at bounding box center [300, 154] width 600 height 272
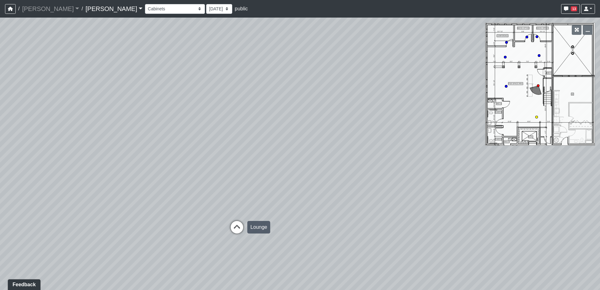
click at [233, 227] on icon at bounding box center [237, 230] width 19 height 19
drag, startPoint x: 327, startPoint y: 177, endPoint x: 127, endPoint y: 185, distance: 200.4
click at [105, 180] on div "Loading... Kitchenette 2 Loading... Created by [PERSON_NAME] - [DATE] - Rev: [D…" at bounding box center [300, 154] width 600 height 272
drag, startPoint x: 255, startPoint y: 180, endPoint x: 162, endPoint y: 186, distance: 92.5
click at [162, 186] on div "Loading... Kitchenette 2 Loading... Created by [PERSON_NAME] - [DATE] - Rev: [D…" at bounding box center [300, 154] width 600 height 272
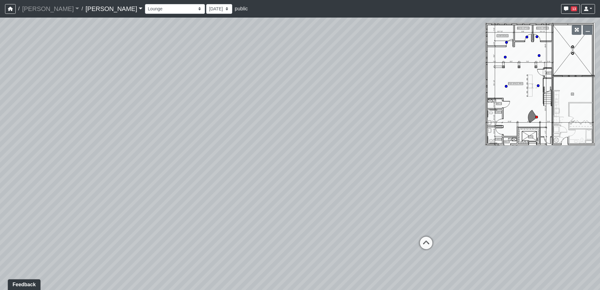
drag, startPoint x: 243, startPoint y: 188, endPoint x: 209, endPoint y: 214, distance: 42.8
click at [209, 214] on div "Loading... Kitchenette 2 Loading... Created by [PERSON_NAME] - [DATE] - Rev: [D…" at bounding box center [300, 154] width 600 height 272
drag, startPoint x: 411, startPoint y: 223, endPoint x: 353, endPoint y: 221, distance: 57.5
click at [356, 222] on div "Loading... Kitchenette 2 Loading... Created by [PERSON_NAME] - [DATE] - Rev: [D…" at bounding box center [300, 154] width 600 height 272
drag, startPoint x: 320, startPoint y: 236, endPoint x: 220, endPoint y: 211, distance: 103.2
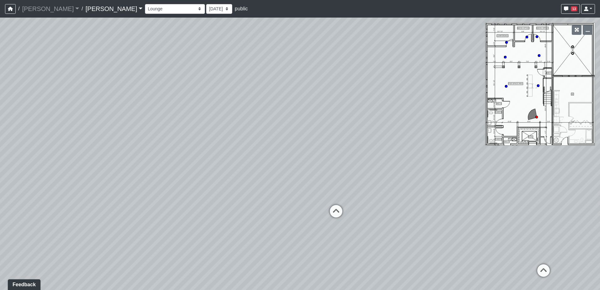
click at [217, 209] on div "Loading... Kitchenette 2 Loading... Created by [PERSON_NAME] - [DATE] - Rev: [D…" at bounding box center [300, 154] width 600 height 272
drag, startPoint x: 263, startPoint y: 181, endPoint x: 220, endPoint y: 186, distance: 42.6
click at [222, 186] on div "Loading... Kitchenette 2 Loading... Created by [PERSON_NAME] - [DATE] - Rev: [D…" at bounding box center [300, 154] width 600 height 272
click at [231, 181] on div "Loading... Kitchenette 2 Loading... Created by [PERSON_NAME] - [DATE] - Rev: [D…" at bounding box center [300, 154] width 600 height 272
click at [175, 150] on div "Loading... Kitchenette 2 Loading... Created by [PERSON_NAME] - [DATE] - Rev: [D…" at bounding box center [300, 154] width 600 height 272
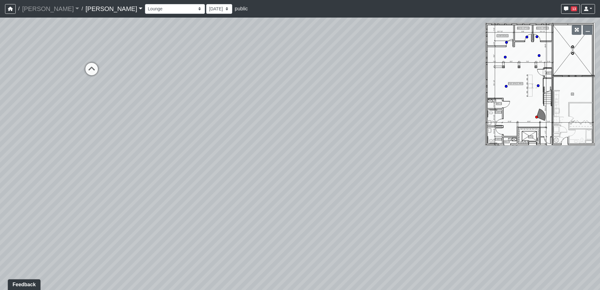
click at [153, 168] on div "Loading... Kitchenette 2 Loading... Created by [PERSON_NAME] - [DATE] - Rev: [D…" at bounding box center [300, 154] width 600 height 272
click at [224, 198] on div "Loading... Kitchenette 2 Loading... Created by [PERSON_NAME] - [DATE] - Rev: [D…" at bounding box center [300, 154] width 600 height 272
click at [187, 66] on div "Loading... Kitchenette 2 Loading... Created by [PERSON_NAME] - [DATE] - Rev: [D…" at bounding box center [300, 154] width 600 height 272
click at [389, 105] on div "Loading... Kitchenette 2 Loading... Created by [PERSON_NAME] - [DATE] - Rev: [D…" at bounding box center [300, 154] width 600 height 272
click at [324, 150] on div "Loading... Kitchenette 2 Loading... Created by [PERSON_NAME] - [DATE] - Rev: [D…" at bounding box center [300, 154] width 600 height 272
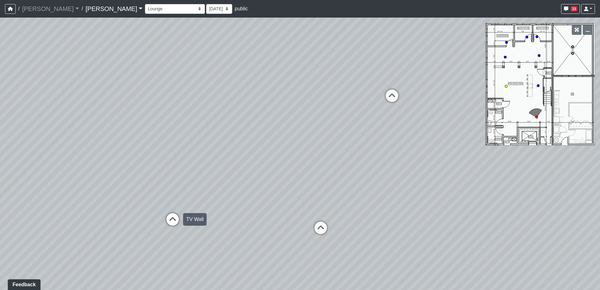
click at [173, 220] on icon at bounding box center [172, 222] width 19 height 19
click at [191, 196] on div "Loading... Kitchenette 2 Loading... Created by [PERSON_NAME] - [DATE] - Rev: [D…" at bounding box center [300, 154] width 600 height 272
click at [186, 161] on div "Loading... Kitchenette 2 Loading... Created by [PERSON_NAME] - [DATE] - Rev: [D…" at bounding box center [300, 154] width 600 height 272
click at [202, 143] on div "Loading... Kitchenette 2 Loading... Created by [PERSON_NAME] - [DATE] - Rev: [D…" at bounding box center [300, 154] width 600 height 272
click at [106, 140] on div "Loading... Kitchenette 2 Loading... Created by [PERSON_NAME] - [DATE] - Rev: [D…" at bounding box center [300, 154] width 600 height 272
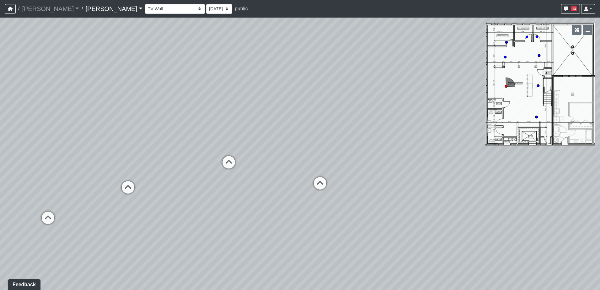
click at [169, 150] on div "Loading... Kitchenette 2 Loading... Created by [PERSON_NAME] - [DATE] - Rev: [D…" at bounding box center [300, 154] width 600 height 272
click at [181, 153] on div "Loading... Kitchenette 2 Loading... Created by [PERSON_NAME] - [DATE] - Rev: [D…" at bounding box center [300, 154] width 600 height 272
click at [229, 125] on div "Loading... Kitchenette 2 Loading... Created by [PERSON_NAME] - [DATE] - Rev: [D…" at bounding box center [300, 154] width 600 height 272
click at [106, 184] on div "Loading... Kitchenette 2 Loading... Created by [PERSON_NAME] - [DATE] - Rev: [D…" at bounding box center [300, 154] width 600 height 272
click at [306, 213] on div "Loading... Kitchenette 2 Loading... Created by [PERSON_NAME] - [DATE] - Rev: [D…" at bounding box center [300, 154] width 600 height 272
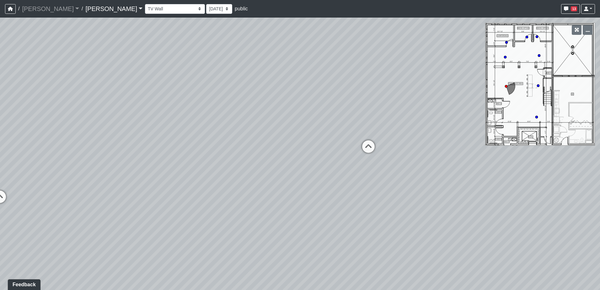
click at [411, 233] on div "Loading... Kitchenette 2 Loading... Created by [PERSON_NAME] - [DATE] - Rev: [D…" at bounding box center [300, 154] width 600 height 272
click at [345, 147] on div "Loading... Kitchenette 2 Loading... Created by [PERSON_NAME] - [DATE] - Rev: [D…" at bounding box center [300, 154] width 600 height 272
click at [396, 172] on div "Loading... Kitchenette 2 Loading... Created by [PERSON_NAME] - [DATE] - Rev: [D…" at bounding box center [300, 154] width 600 height 272
click at [270, 147] on div "Loading... Kitchenette 2 Loading... Created by [PERSON_NAME] - [DATE] - Rev: [D…" at bounding box center [300, 154] width 600 height 272
drag, startPoint x: 407, startPoint y: 240, endPoint x: 304, endPoint y: 227, distance: 103.7
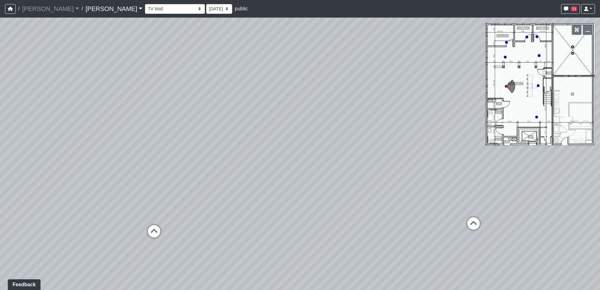
click at [346, 227] on div "Loading... Kitchenette 2 Loading... Created by [PERSON_NAME] - [DATE] - Rev: [D…" at bounding box center [300, 154] width 600 height 272
drag, startPoint x: 401, startPoint y: 186, endPoint x: 344, endPoint y: 190, distance: 57.5
click at [344, 190] on div "Loading... Kitchenette 2 Loading... Created by [PERSON_NAME] - [DATE] - Rev: [D…" at bounding box center [300, 154] width 600 height 272
click at [358, 204] on icon at bounding box center [356, 207] width 19 height 19
select select "hnVB85NdskJfJrr6bTnrYc"
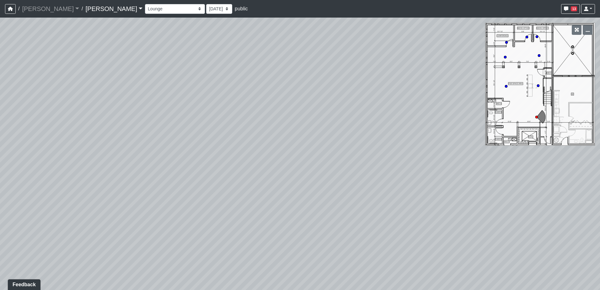
click at [489, 192] on div "Loading... Kitchenette 2 Loading... Created by [PERSON_NAME] - [DATE] - Rev: [D…" at bounding box center [300, 154] width 600 height 272
click at [152, 10] on select "Entry Kitchenette Lounge Pool Table Seating 1 Seating 2 Seating 3 Seating 4 Ban…" at bounding box center [175, 9] width 60 height 10
click at [171, 217] on div "Loading... Kitchenette 2 Loading... Created by [PERSON_NAME] - [DATE] - Rev: [D…" at bounding box center [300, 154] width 600 height 272
drag, startPoint x: 171, startPoint y: 190, endPoint x: 228, endPoint y: 139, distance: 76.3
click at [228, 140] on div "Loading... Kitchenette 2 Loading... Created by [PERSON_NAME] - [DATE] - Rev: [D…" at bounding box center [300, 154] width 600 height 272
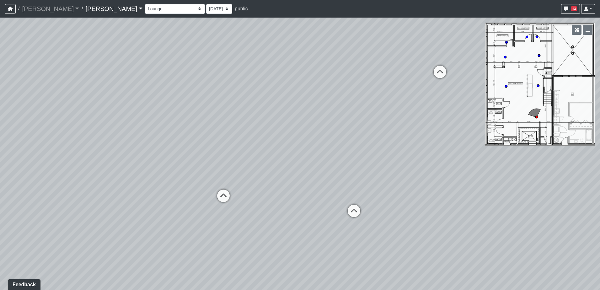
click at [309, 127] on div "Loading... Kitchenette 2 Loading... Created by [PERSON_NAME] - [DATE] - Rev: [D…" at bounding box center [300, 154] width 600 height 272
drag, startPoint x: 280, startPoint y: 176, endPoint x: 343, endPoint y: 179, distance: 63.5
click at [343, 179] on div "Loading... Kitchenette 2 Loading... Created by [PERSON_NAME] - [DATE] - Rev: [D…" at bounding box center [300, 154] width 600 height 272
drag, startPoint x: 285, startPoint y: 158, endPoint x: 351, endPoint y: 202, distance: 79.5
click at [351, 202] on div "Loading... Kitchenette 2 Loading... Created by [PERSON_NAME] - [DATE] - Rev: [D…" at bounding box center [300, 154] width 600 height 272
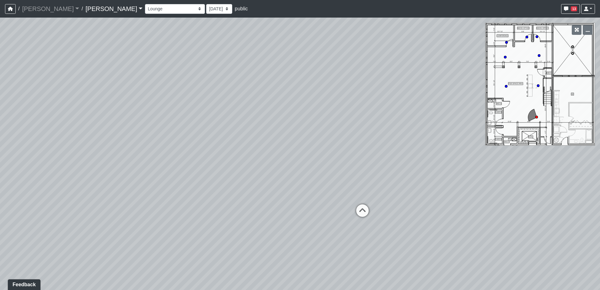
drag, startPoint x: 342, startPoint y: 155, endPoint x: 285, endPoint y: 158, distance: 57.5
click at [286, 158] on div "Loading... Kitchenette 2 Loading... Created by [PERSON_NAME] - [DATE] - Rev: [D…" at bounding box center [300, 154] width 600 height 272
drag, startPoint x: 294, startPoint y: 161, endPoint x: 240, endPoint y: 159, distance: 54.4
click at [243, 159] on div "Loading... Kitchenette 2 Loading... Created by [PERSON_NAME] - [DATE] - Rev: [D…" at bounding box center [300, 154] width 600 height 272
drag, startPoint x: 309, startPoint y: 142, endPoint x: 245, endPoint y: 126, distance: 65.8
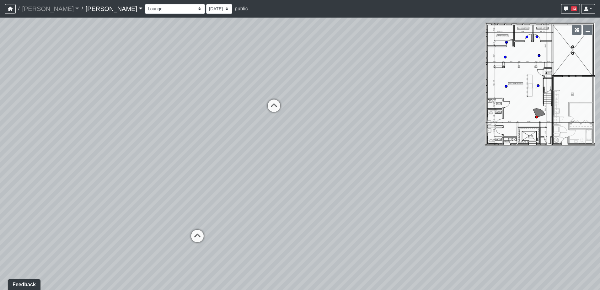
click at [241, 127] on div "Loading... Kitchenette 2 Loading... Created by [PERSON_NAME] - [DATE] - Rev: [D…" at bounding box center [300, 154] width 600 height 272
click at [145, 12] on select "Entry Kitchenette Lounge Pool Table Seating 1 Seating 2 Seating 3 Seating 4 Ban…" at bounding box center [175, 9] width 60 height 10
